Goal: Task Accomplishment & Management: Manage account settings

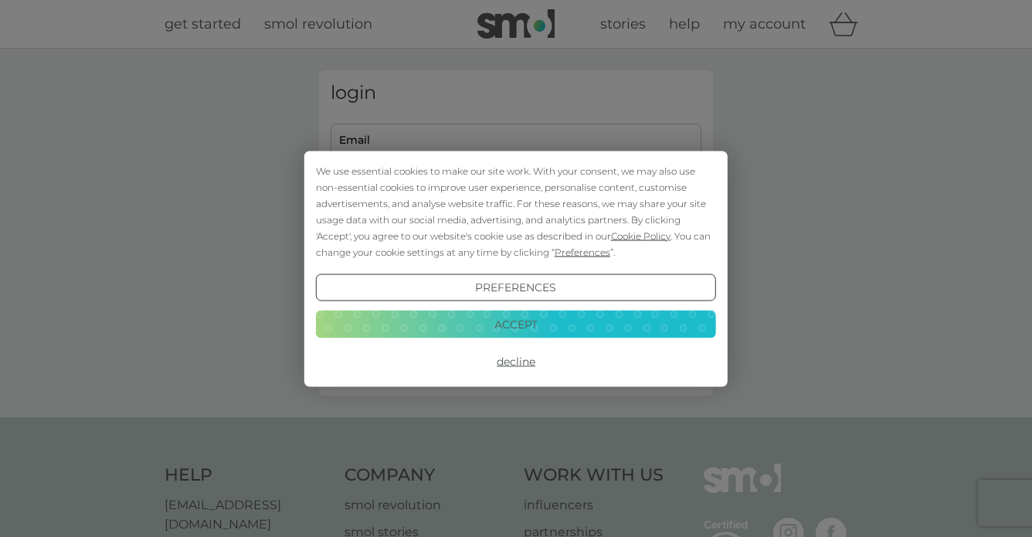
click at [518, 355] on button "Decline" at bounding box center [516, 362] width 400 height 28
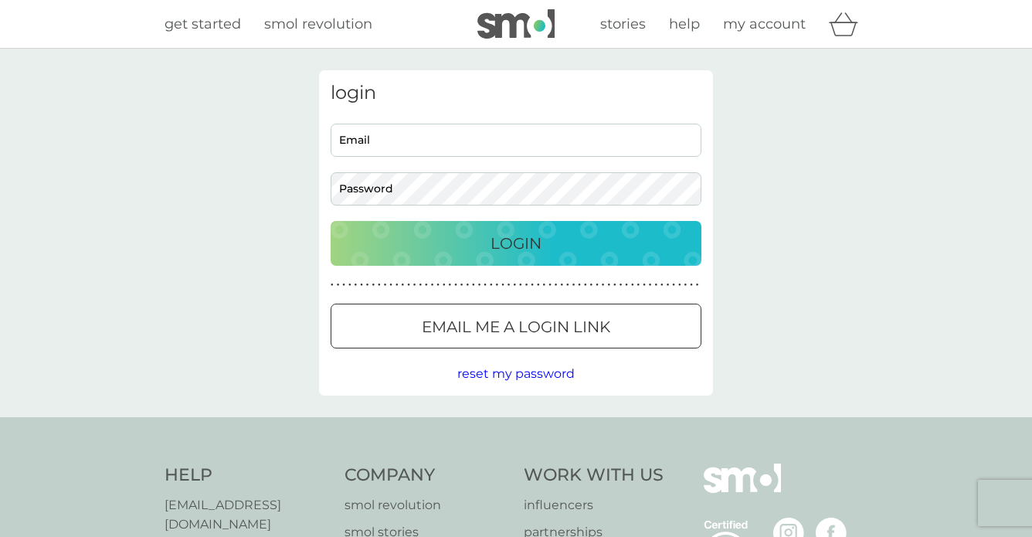
click at [488, 154] on input "Email" at bounding box center [516, 140] width 371 height 33
type input "[EMAIL_ADDRESS][DOMAIN_NAME]"
click at [331, 221] on button "Login" at bounding box center [516, 243] width 371 height 45
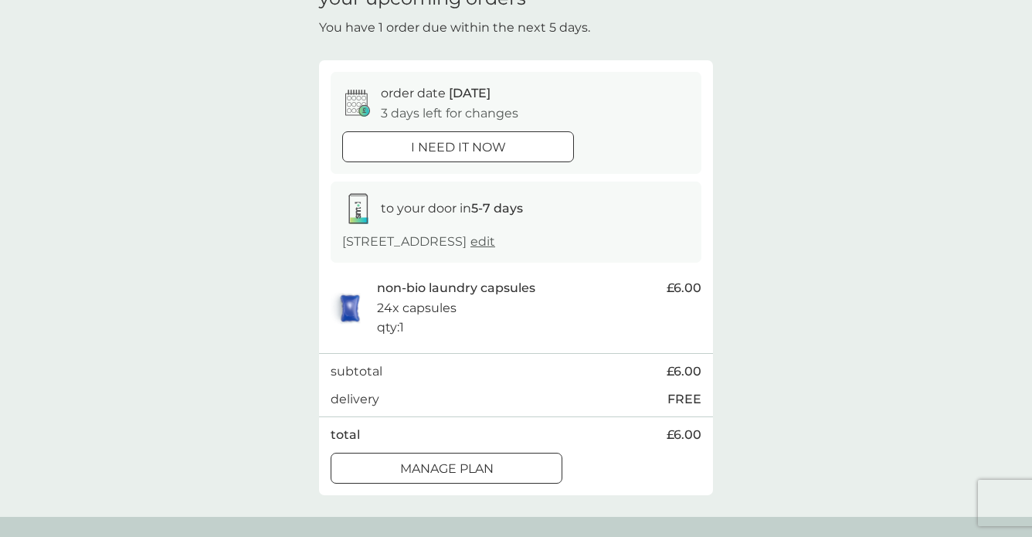
scroll to position [117, 0]
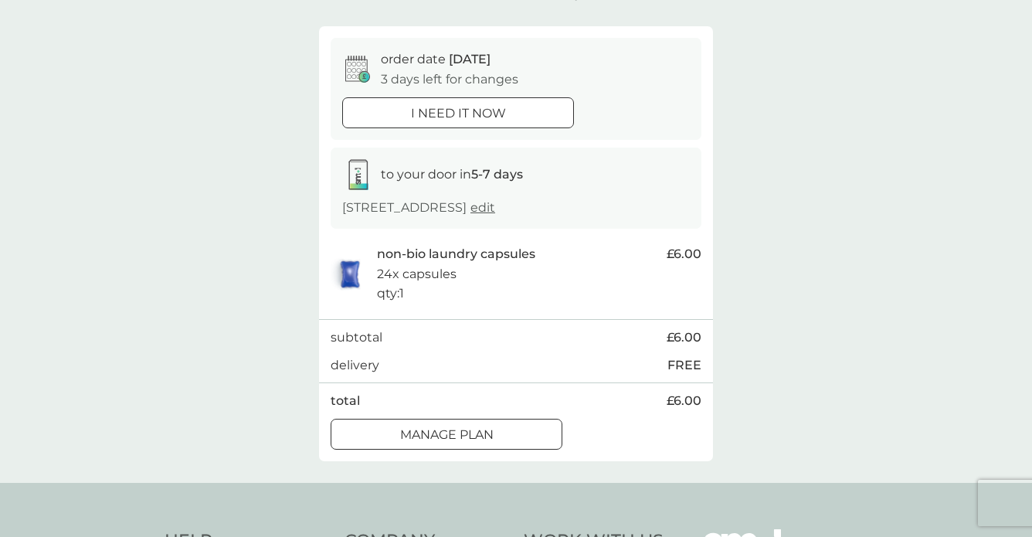
click at [419, 426] on div at bounding box center [447, 434] width 56 height 16
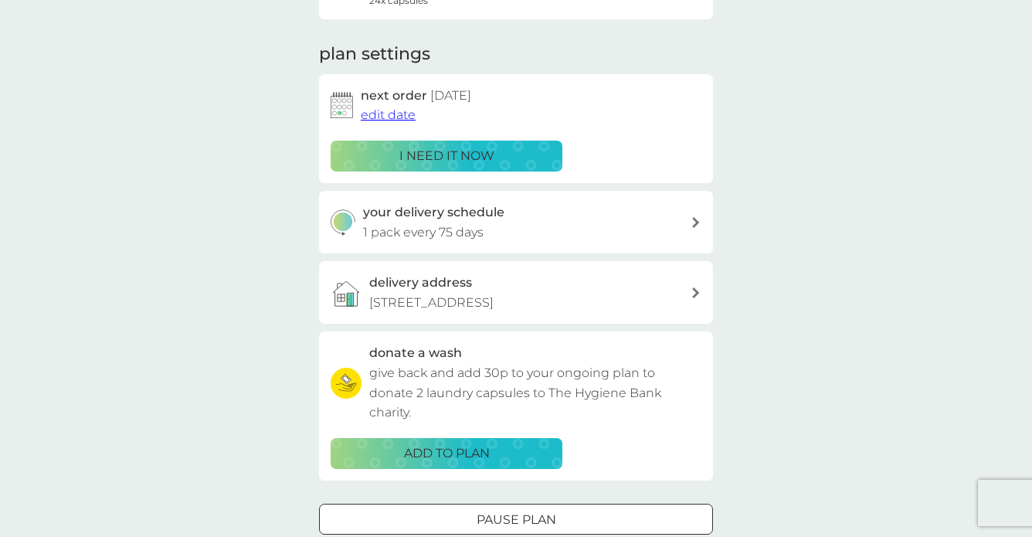
scroll to position [186, 0]
click at [389, 117] on span "edit date" at bounding box center [388, 115] width 55 height 15
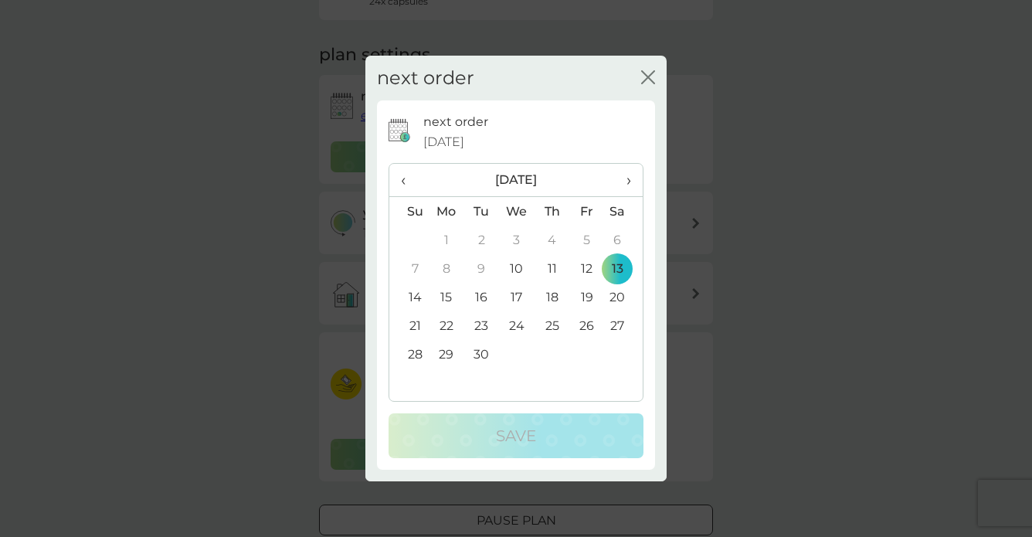
click at [630, 185] on span "›" at bounding box center [623, 180] width 15 height 32
click at [615, 236] on td "1" at bounding box center [623, 240] width 39 height 29
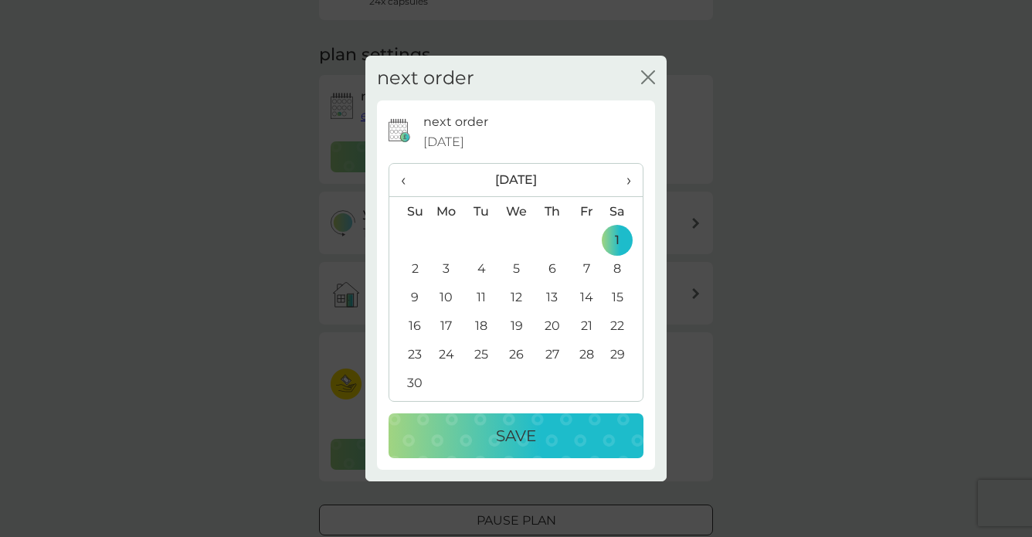
click at [577, 450] on button "Save" at bounding box center [516, 435] width 255 height 45
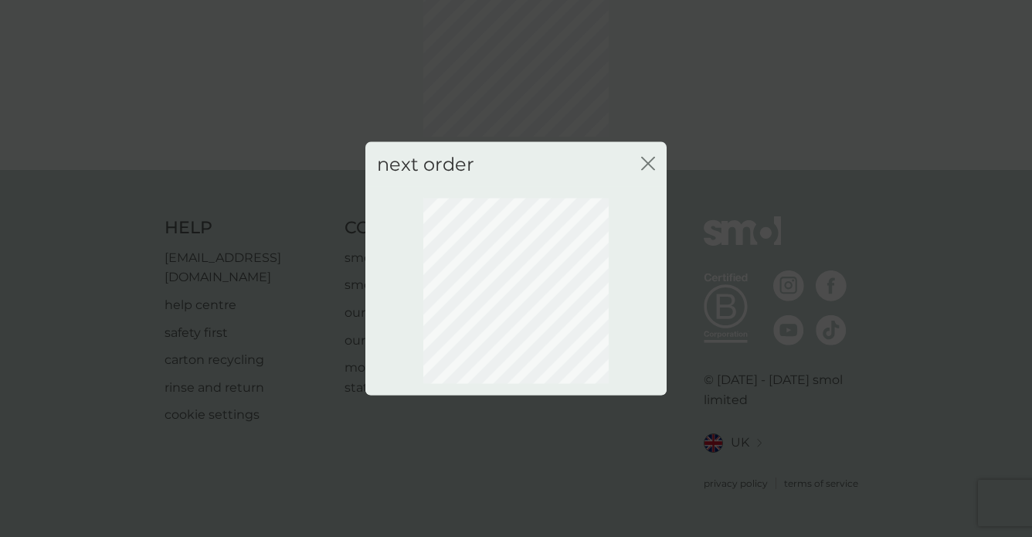
scroll to position [110, 0]
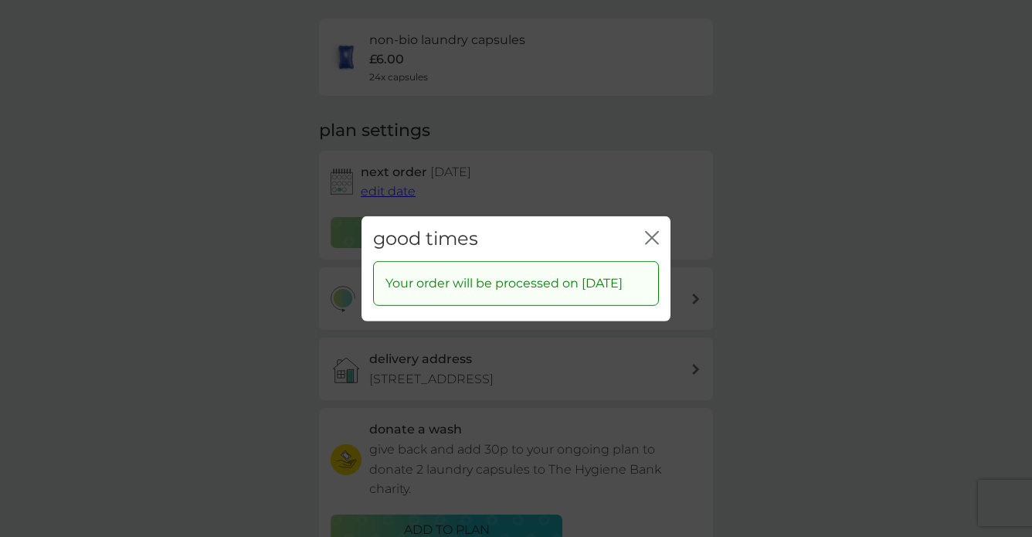
click at [651, 231] on icon "close" at bounding box center [652, 237] width 14 height 14
